Goal: Information Seeking & Learning: Find specific fact

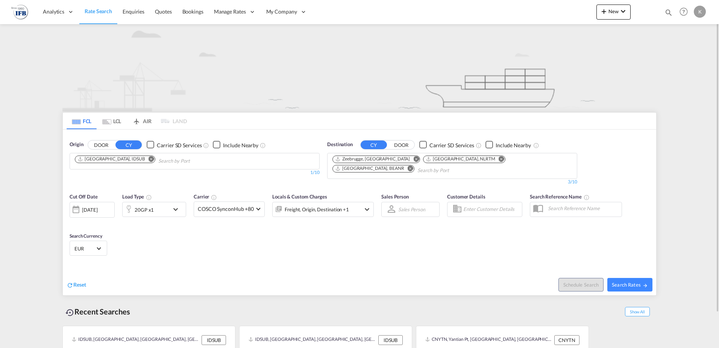
click at [149, 158] on md-icon "Remove" at bounding box center [152, 159] width 6 height 6
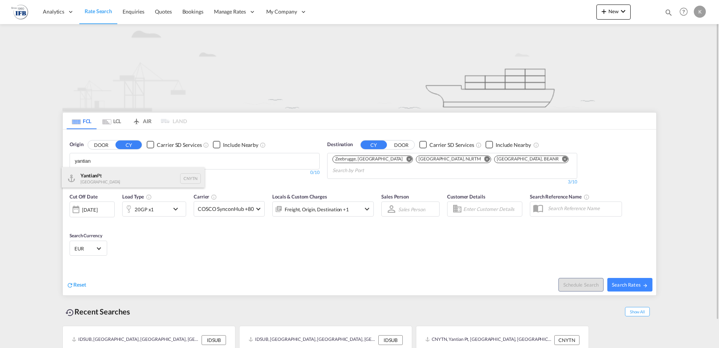
type input "yantian"
click at [107, 173] on div "Yantian Pt China CNYTN" at bounding box center [133, 178] width 143 height 23
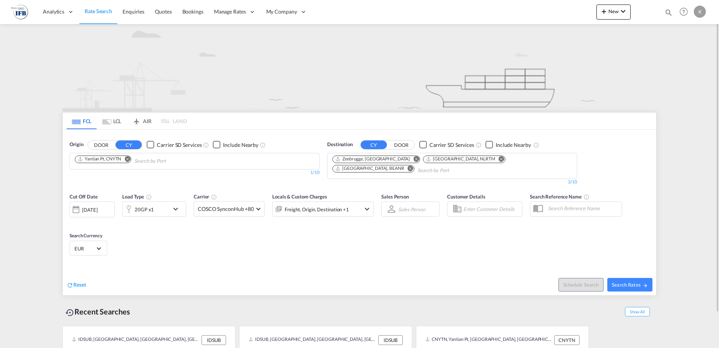
click at [97, 212] on div "[DATE]" at bounding box center [89, 209] width 15 height 7
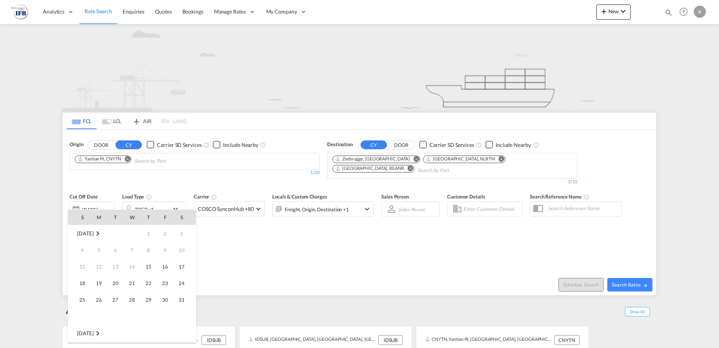
scroll to position [299, 0]
click at [135, 296] on span "27" at bounding box center [132, 299] width 15 height 15
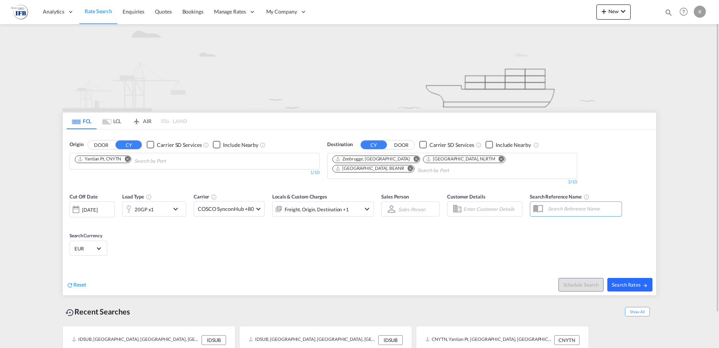
click at [643, 282] on span "Search Rates" at bounding box center [630, 284] width 36 height 6
type input "CNYTN to BEZEE,NLRTM,BEANR / [DATE]"
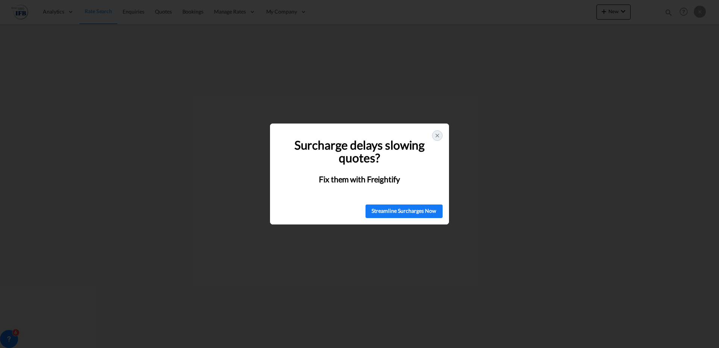
click at [438, 133] on icon at bounding box center [438, 135] width 6 height 6
